Goal: Find specific page/section: Find specific page/section

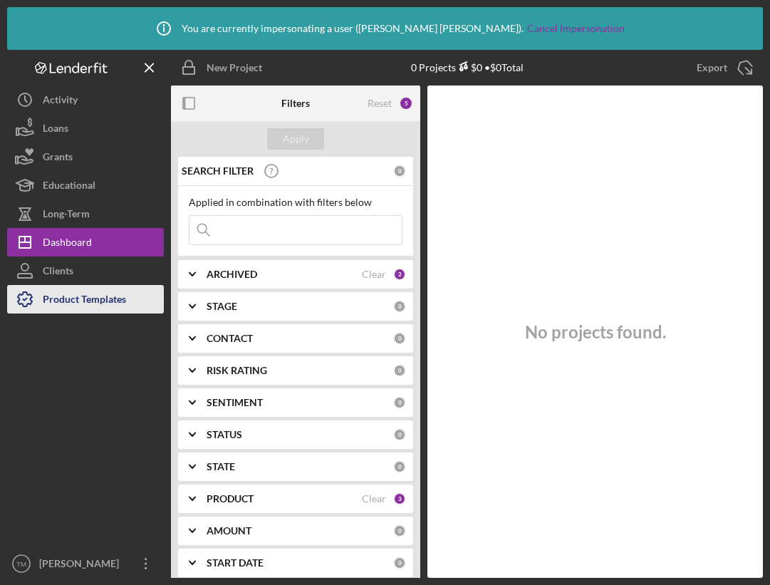
click at [72, 291] on div "Product Templates" at bounding box center [84, 301] width 83 height 32
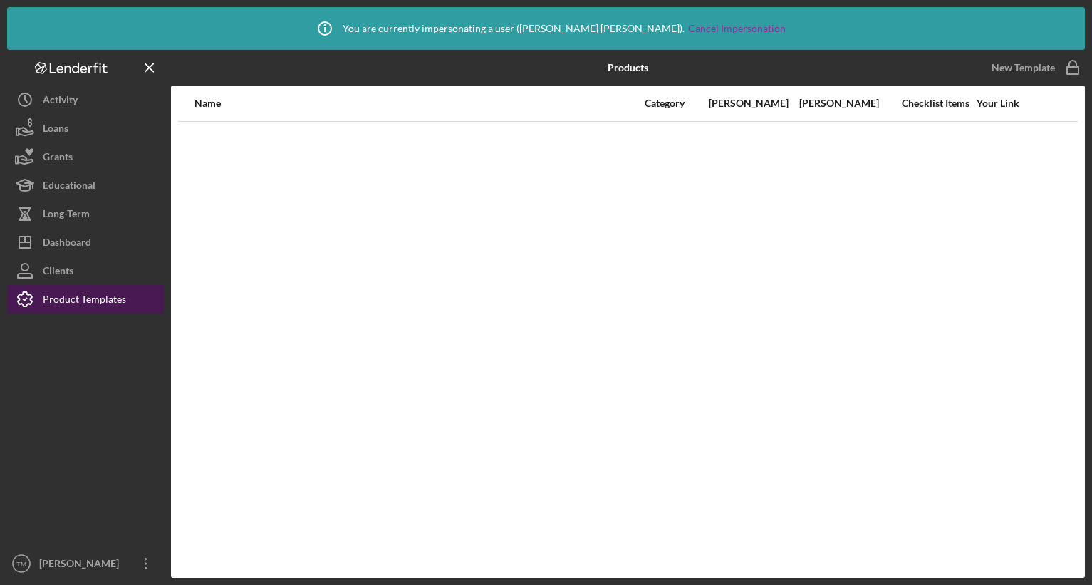
click at [113, 303] on div "Product Templates" at bounding box center [84, 301] width 83 height 32
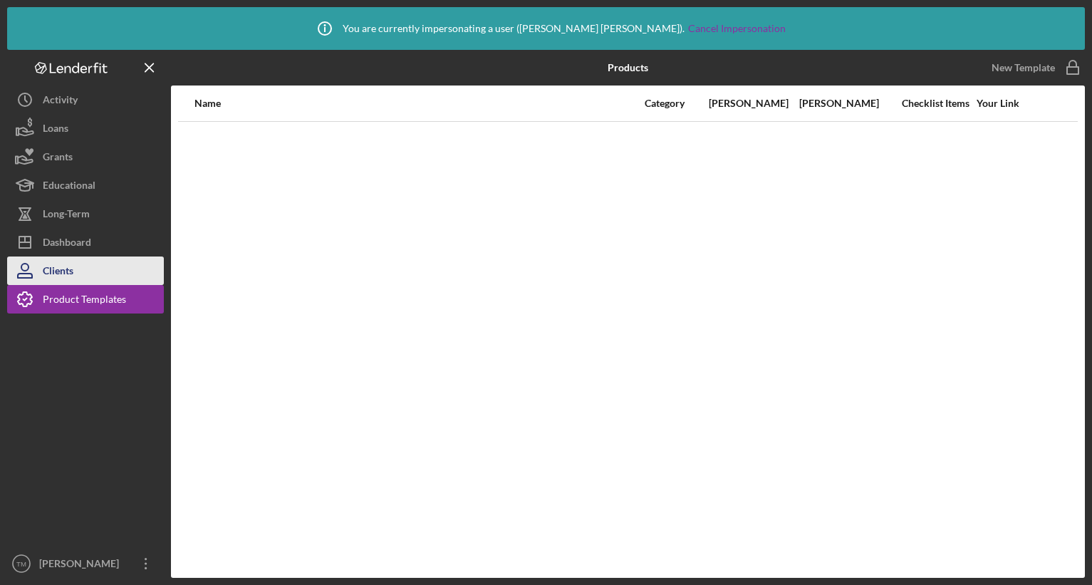
click at [88, 281] on button "Clients" at bounding box center [85, 270] width 157 height 28
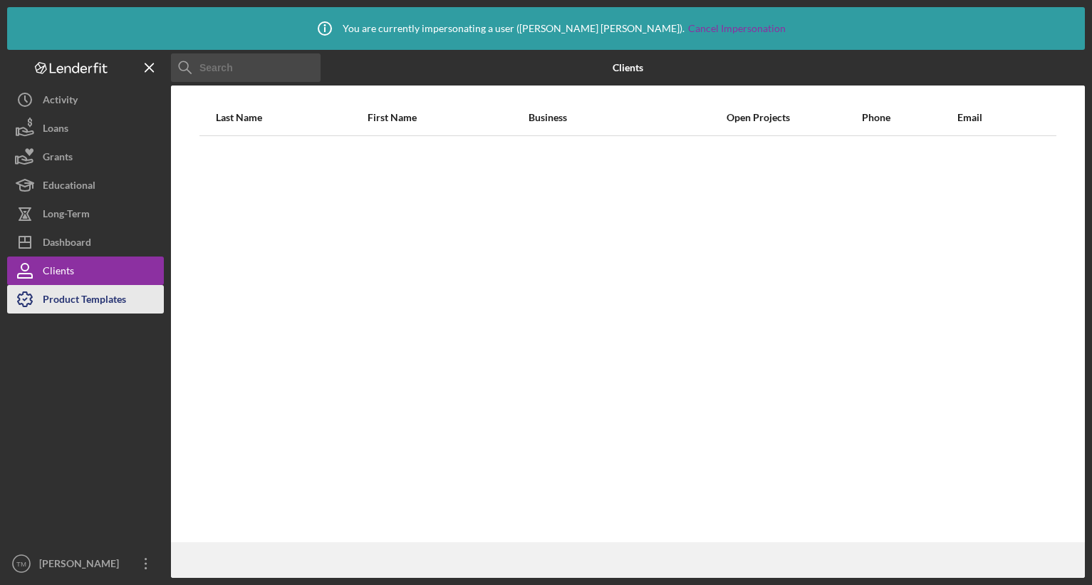
click at [70, 301] on div "Product Templates" at bounding box center [84, 301] width 83 height 32
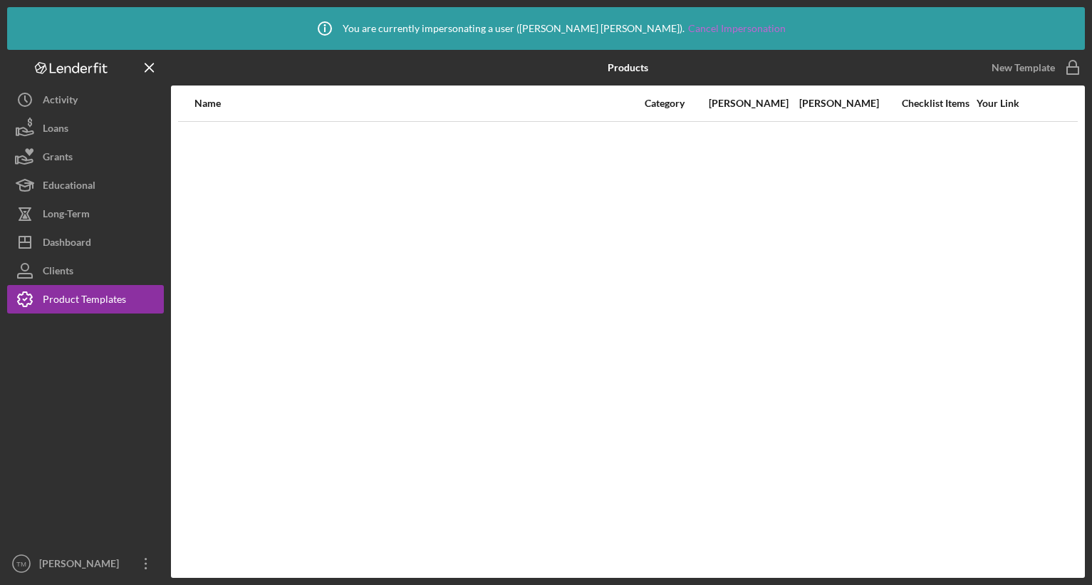
click at [689, 28] on link "Cancel Impersonation" at bounding box center [737, 28] width 98 height 11
